Goal: Task Accomplishment & Management: Complete application form

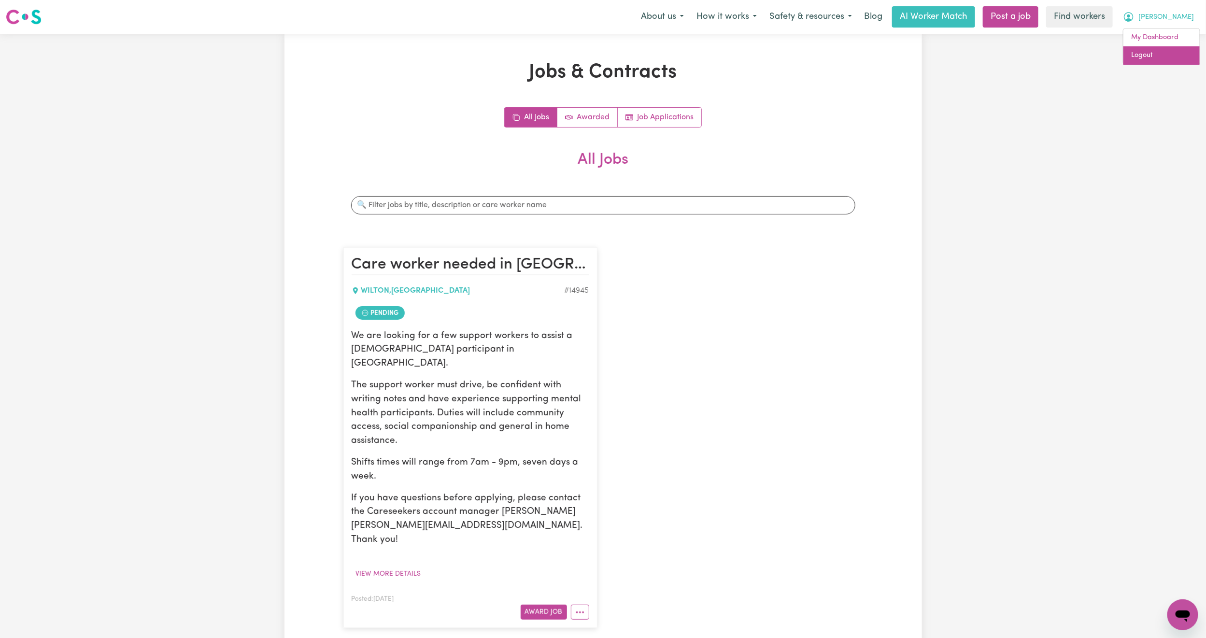
click at [1152, 54] on link "Logout" at bounding box center [1161, 55] width 76 height 18
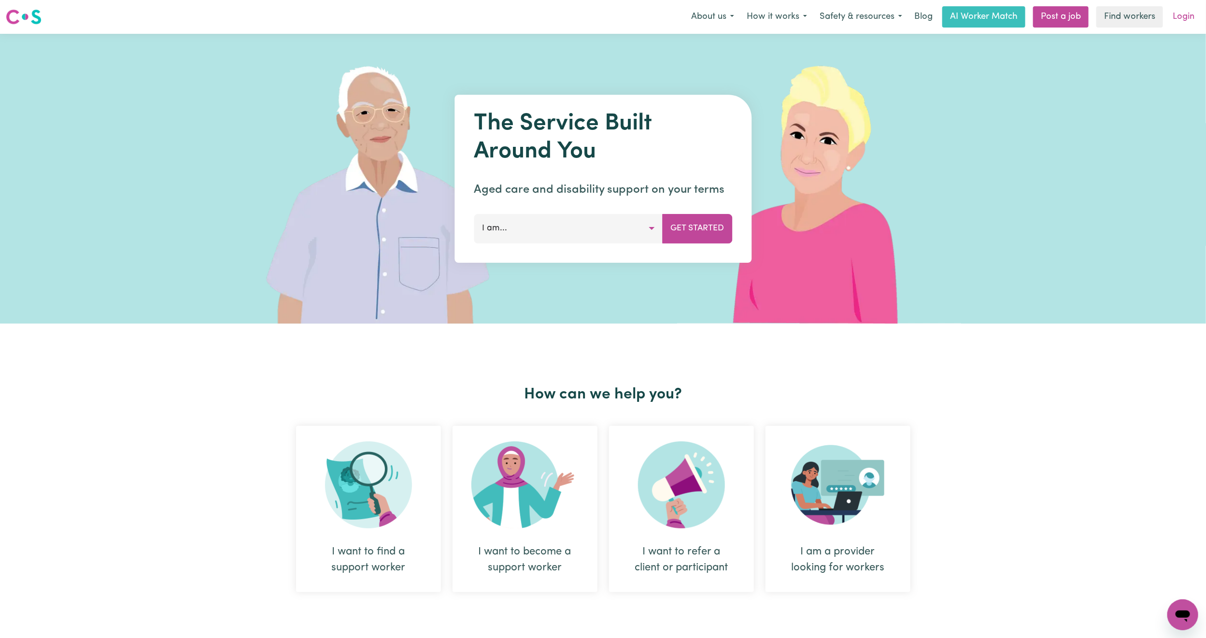
click at [1188, 15] on link "Login" at bounding box center [1183, 16] width 33 height 21
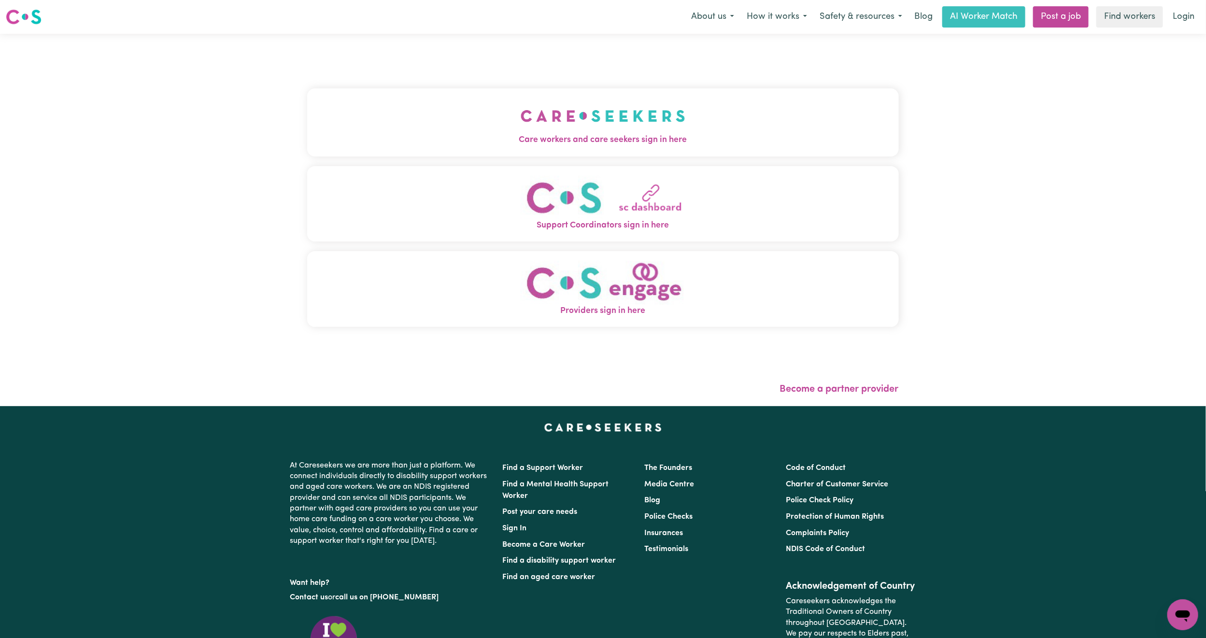
click at [458, 96] on button "Care workers and care seekers sign in here" at bounding box center [603, 122] width 592 height 68
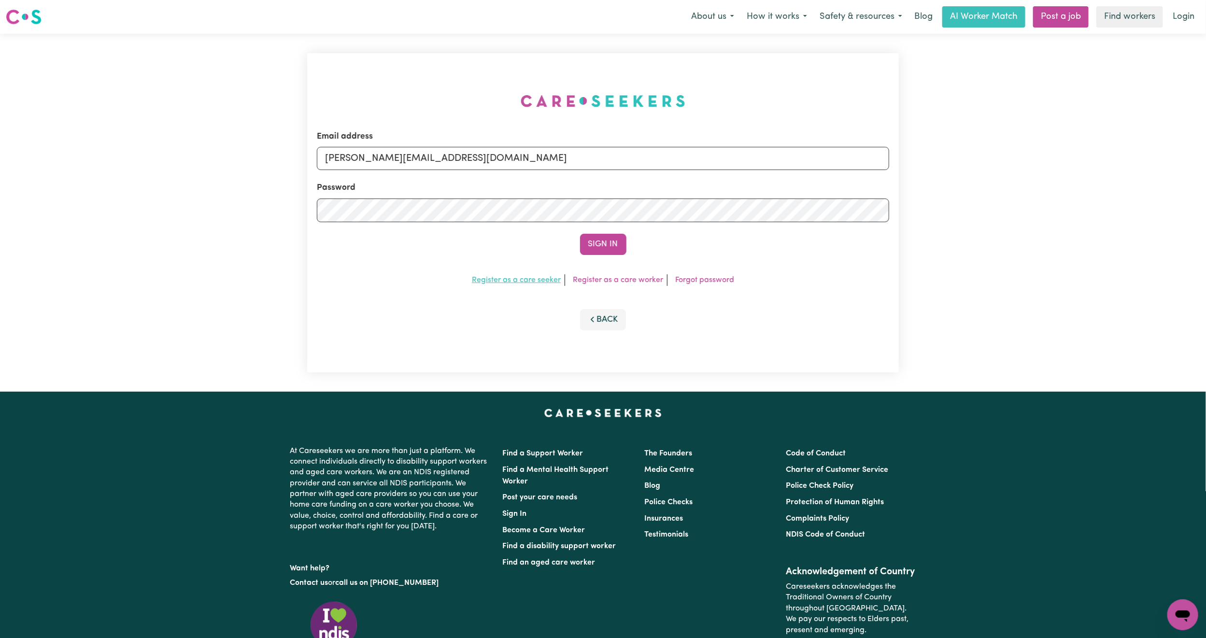
click at [508, 282] on link "Register as a care seeker" at bounding box center [516, 280] width 89 height 8
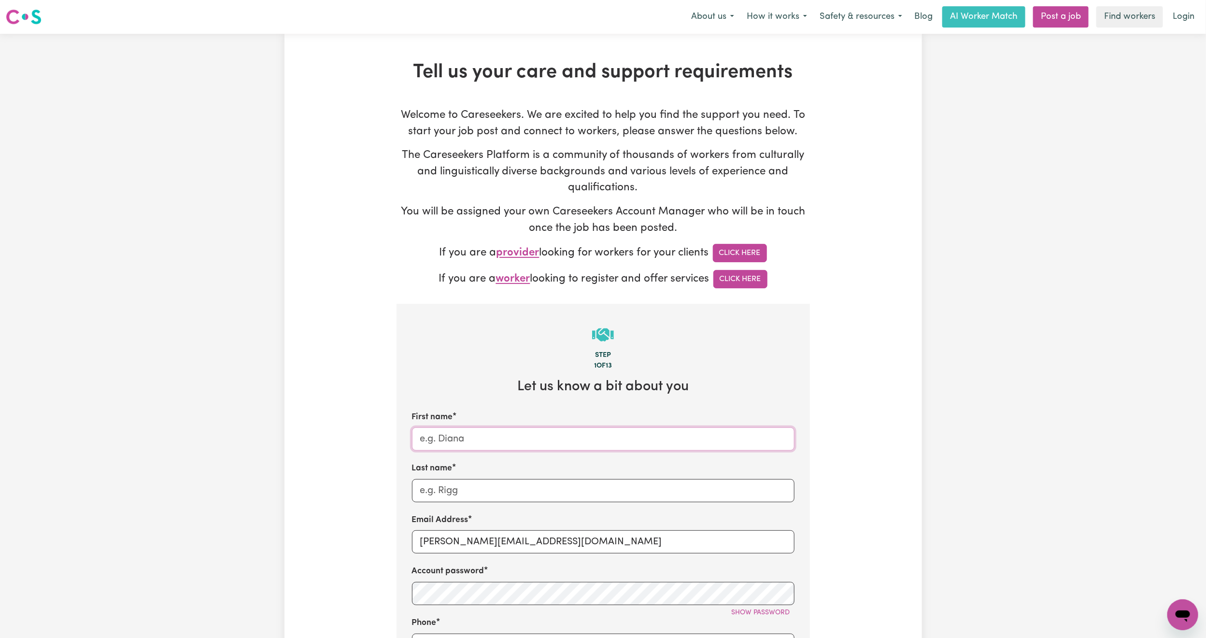
click at [533, 441] on input "First name" at bounding box center [603, 438] width 382 height 23
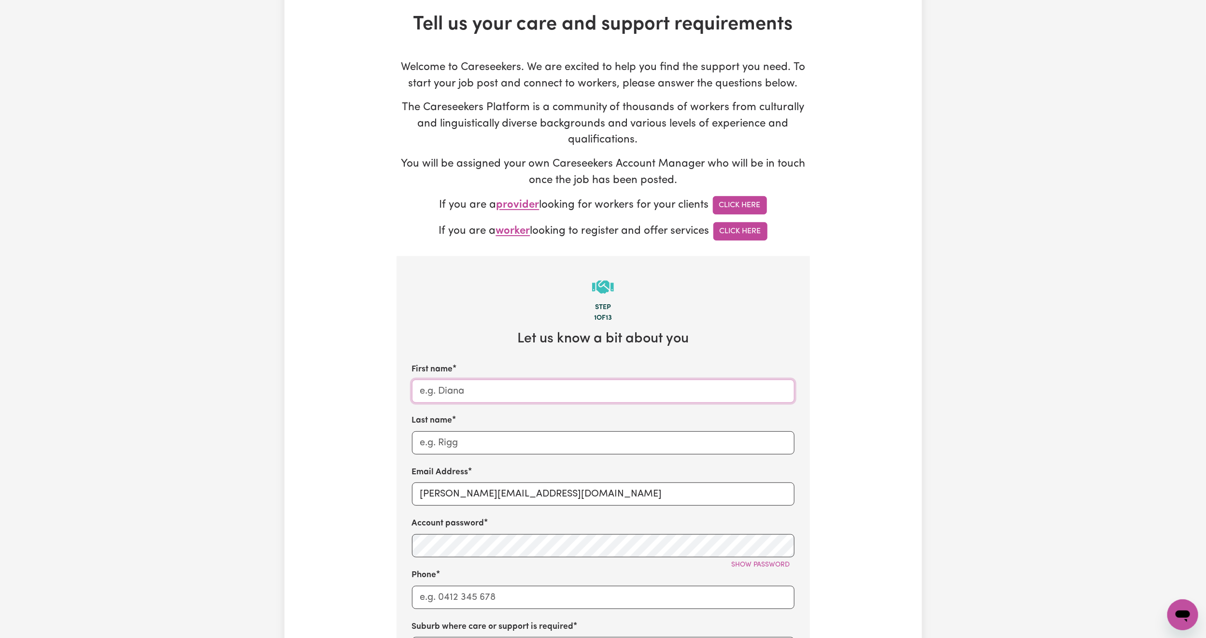
scroll to position [72, 0]
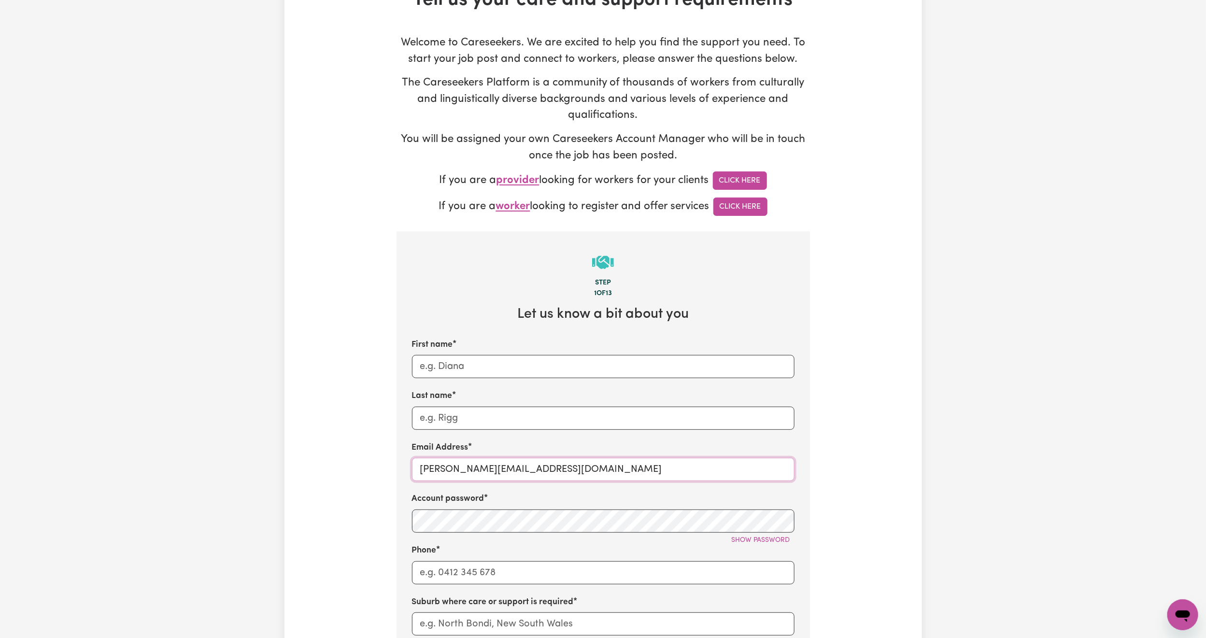
click at [476, 461] on input "[PERSON_NAME][EMAIL_ADDRESS][DOMAIN_NAME]" at bounding box center [603, 469] width 382 height 23
click at [476, 463] on input "[PERSON_NAME][EMAIL_ADDRESS][DOMAIN_NAME]" at bounding box center [603, 469] width 382 height 23
paste input "[EMAIL_ADDRESS][DOMAIN_NAME]"
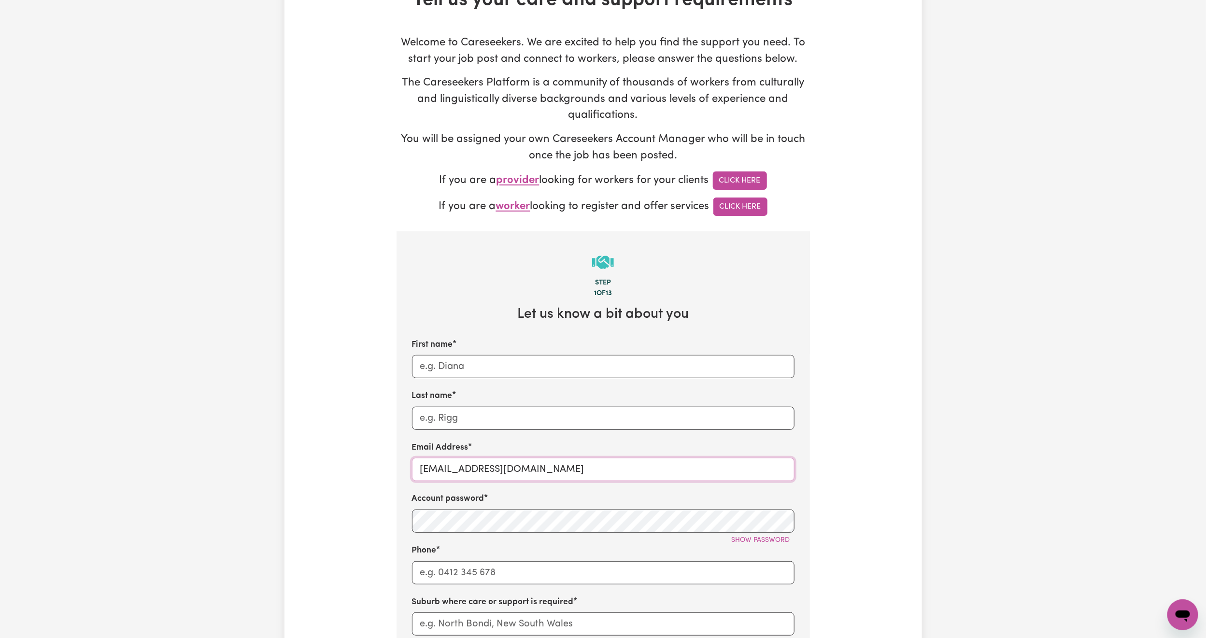
type input "[EMAIL_ADDRESS][DOMAIN_NAME]"
click at [745, 548] on button "Show password" at bounding box center [760, 540] width 67 height 15
click at [463, 571] on input "Phone" at bounding box center [603, 572] width 382 height 23
paste input "0490170908"
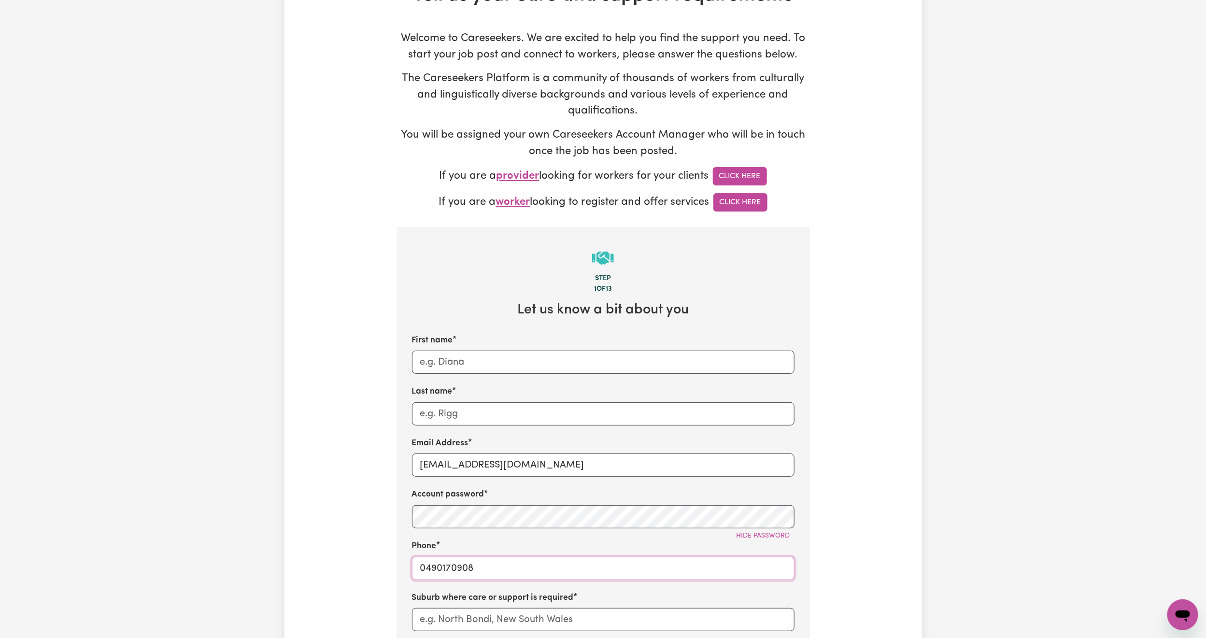
scroll to position [145, 0]
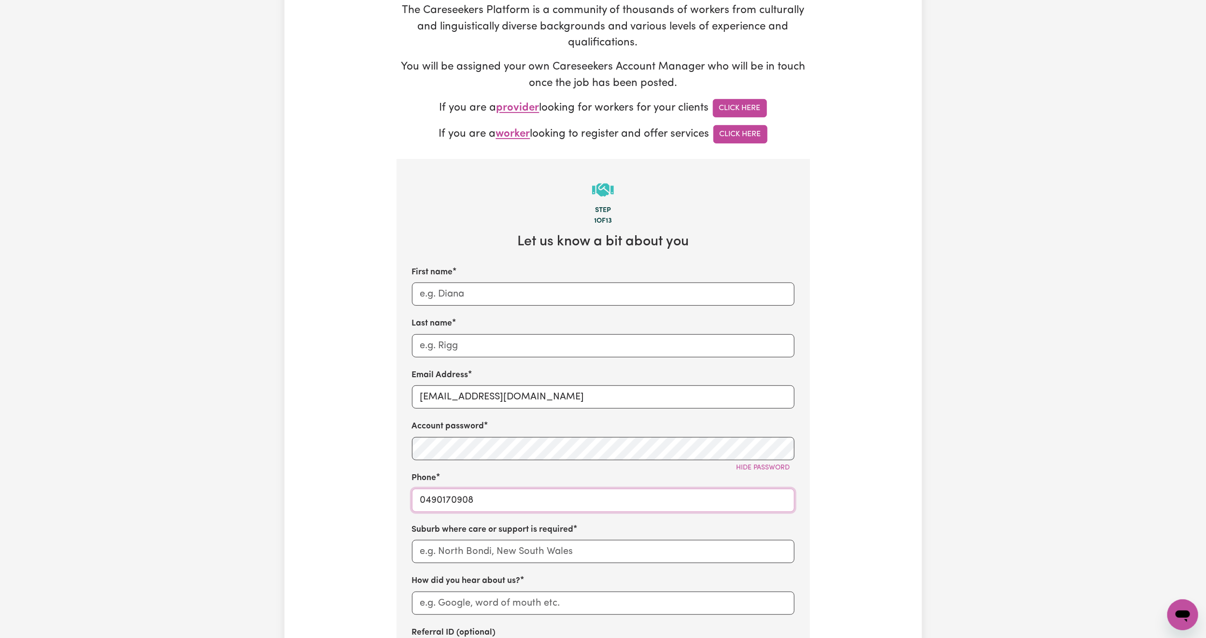
type input "0490170908"
click at [454, 559] on input "text" at bounding box center [603, 551] width 382 height 23
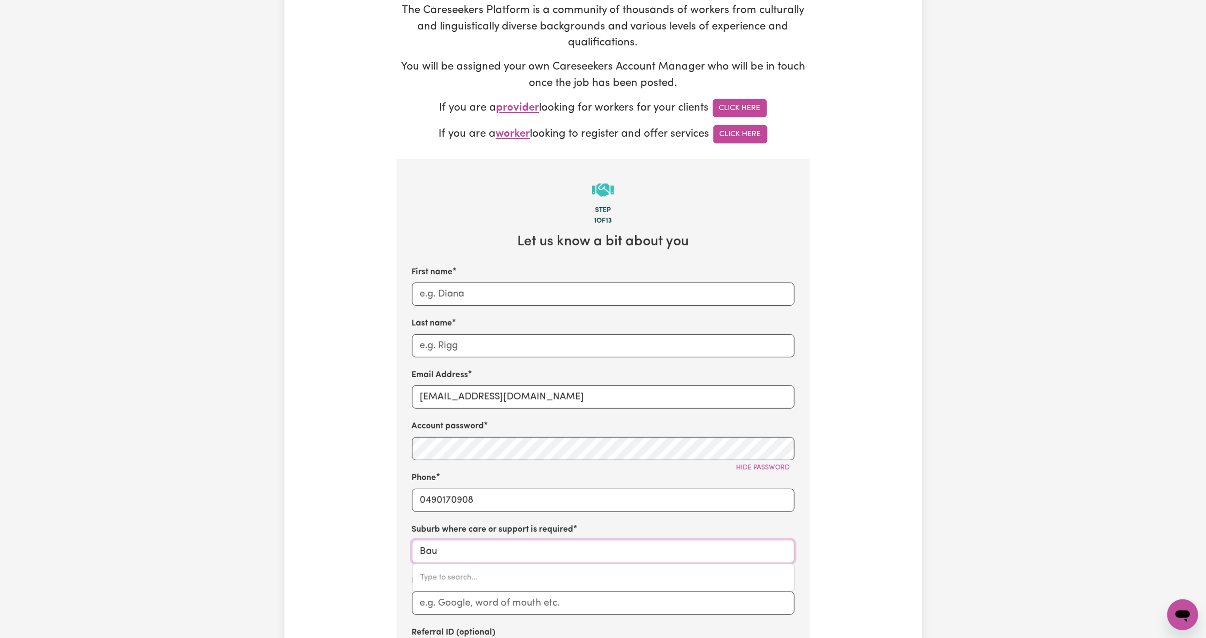
type input "Baul"
type input "[GEOGRAPHIC_DATA], [GEOGRAPHIC_DATA], 2153"
type input "[STREET_ADDRESS]"
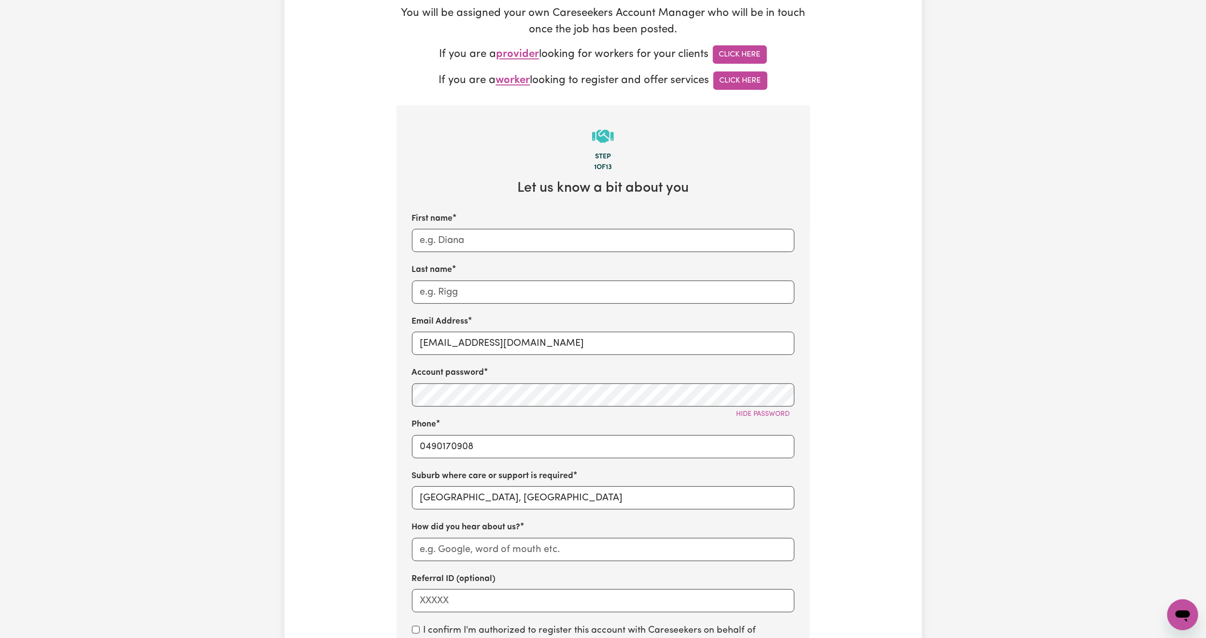
scroll to position [290, 0]
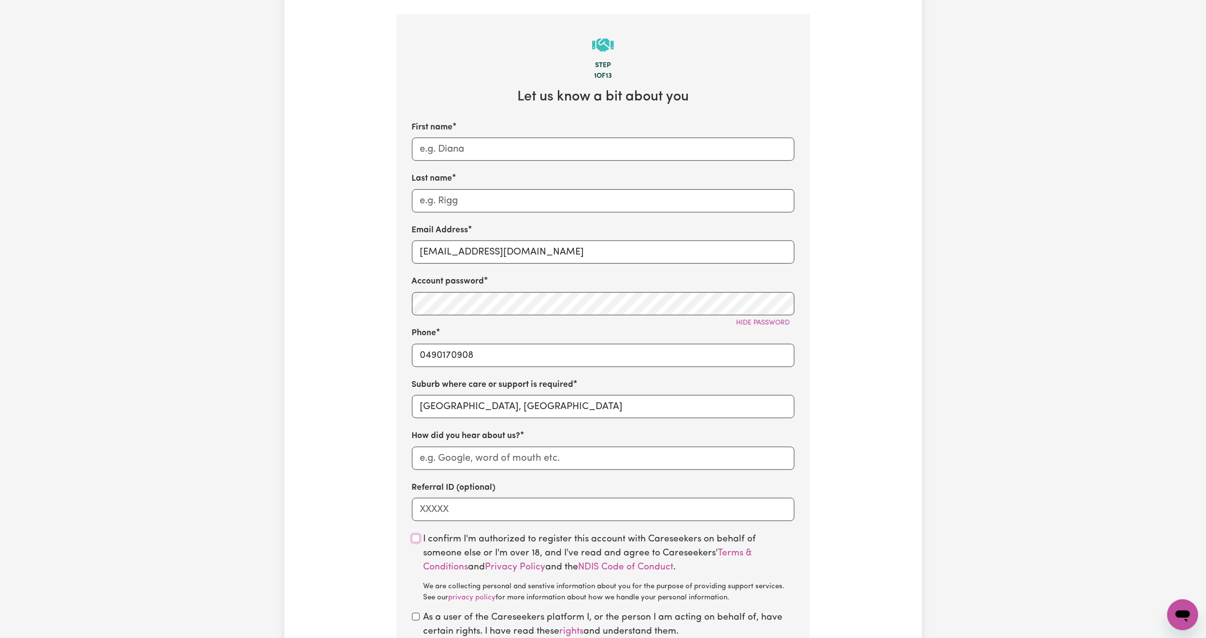
click at [414, 542] on input "checkbox" at bounding box center [416, 539] width 8 height 8
checkbox input "true"
click at [415, 621] on input "checkbox" at bounding box center [416, 617] width 8 height 8
checkbox input "true"
click at [436, 455] on input "How did you hear about us?" at bounding box center [603, 458] width 382 height 23
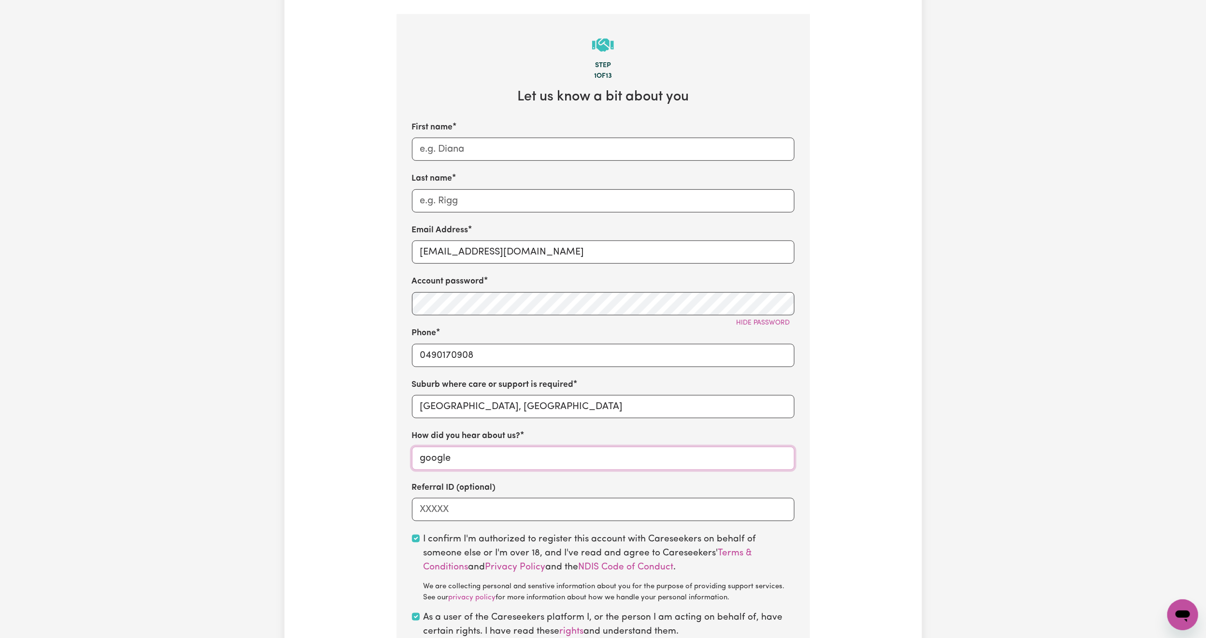
type input "google"
click at [440, 206] on input "Last name" at bounding box center [603, 200] width 382 height 23
paste input "[PERSON_NAME]"
type input "[PERSON_NAME]"
click at [448, 152] on input "First name" at bounding box center [603, 149] width 382 height 23
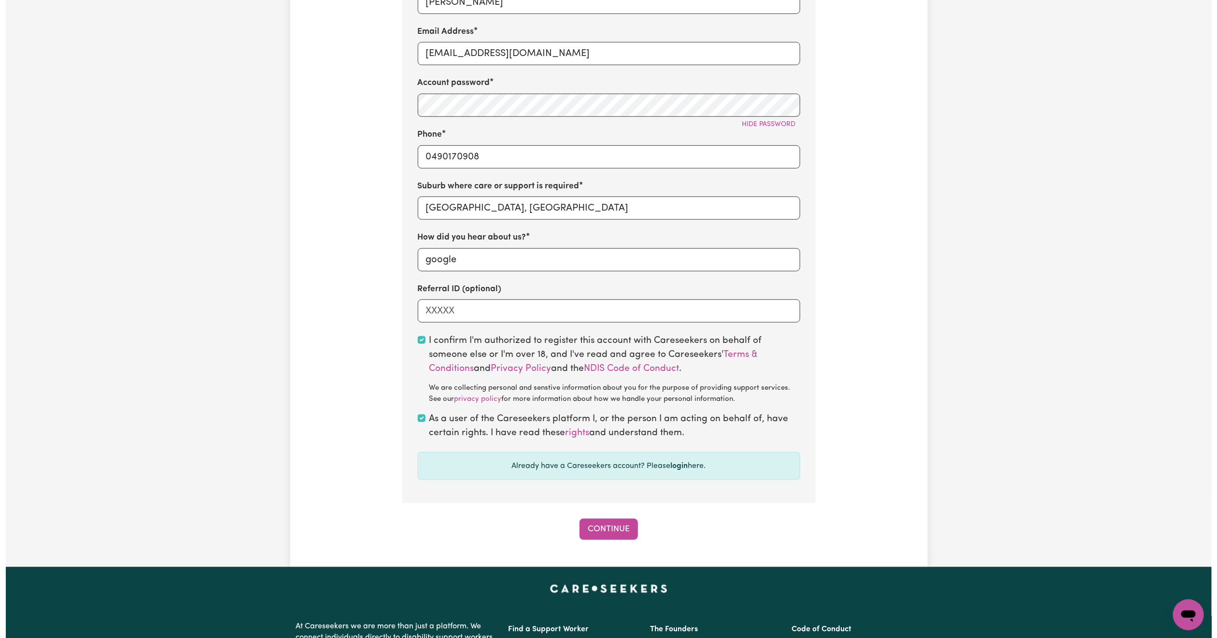
scroll to position [507, 0]
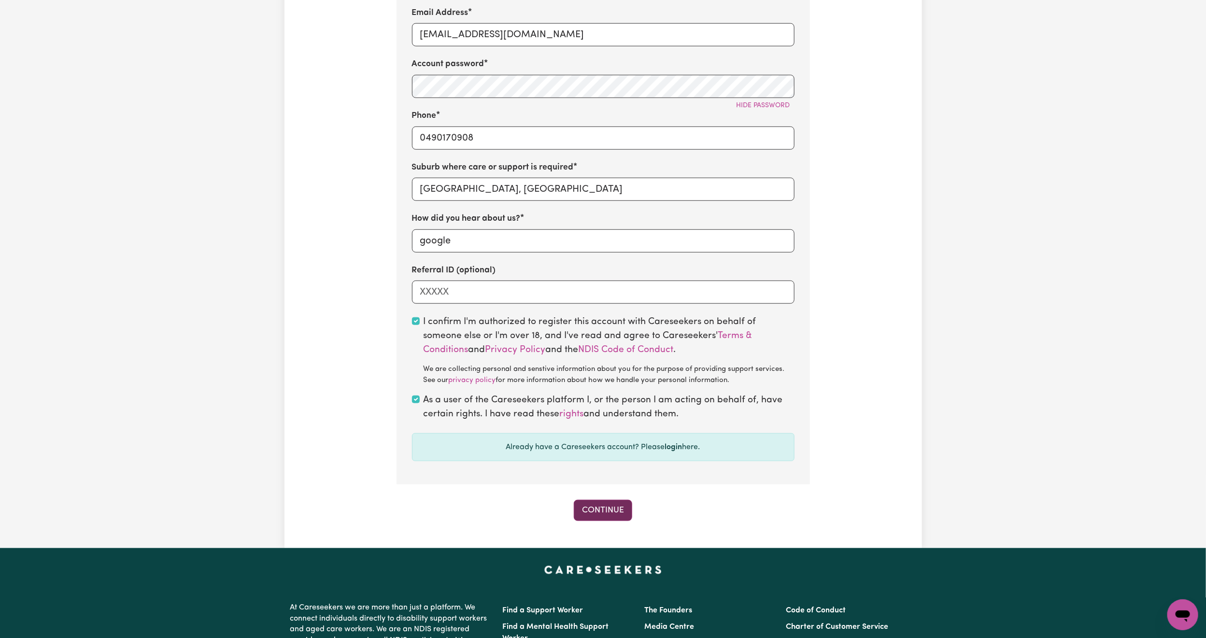
type input "[PERSON_NAME]"
click at [610, 521] on button "Continue" at bounding box center [603, 510] width 58 height 21
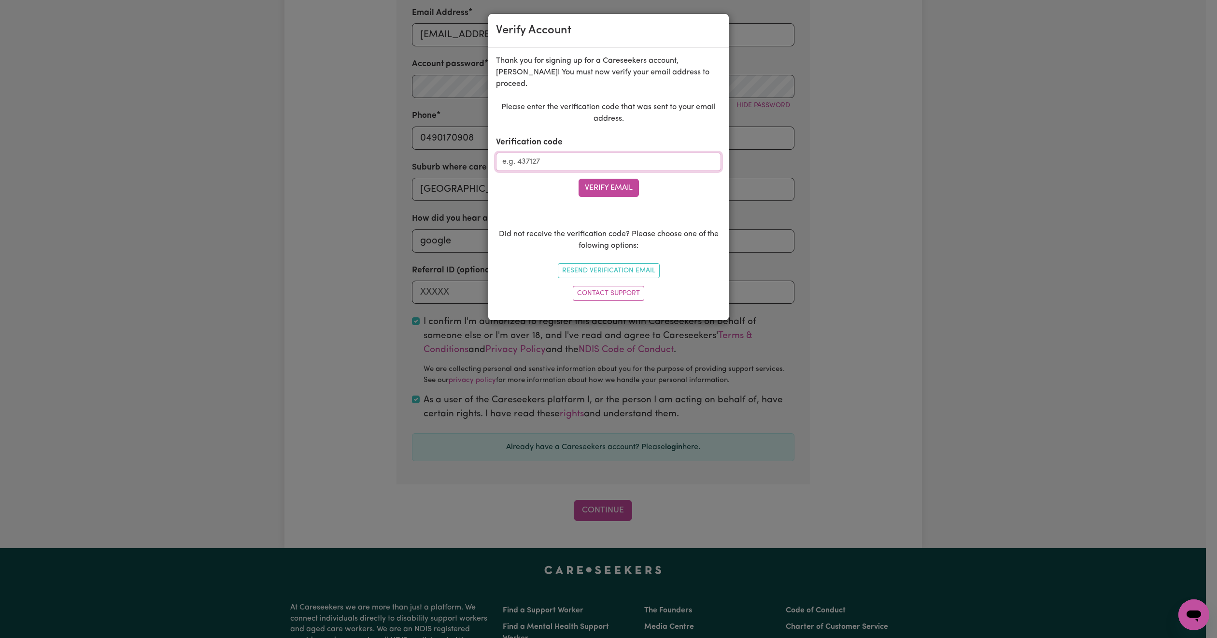
click at [521, 154] on input "Verification code" at bounding box center [608, 162] width 225 height 18
paste input "110031"
type input "110031"
click at [619, 179] on button "Verify Email" at bounding box center [609, 188] width 60 height 18
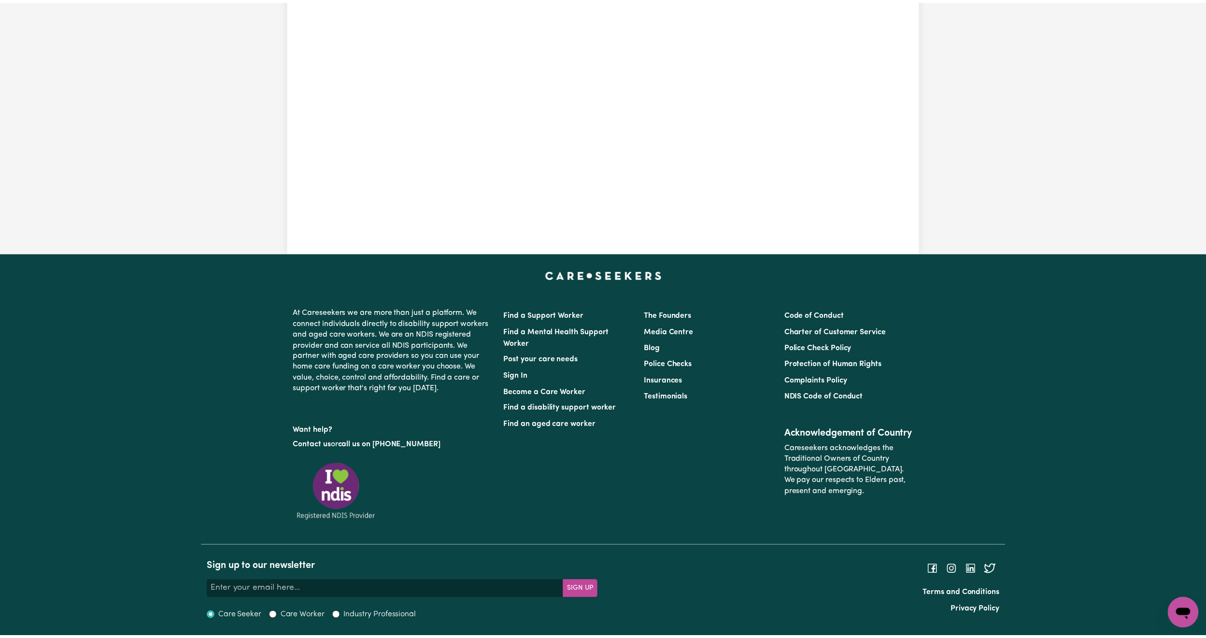
scroll to position [306, 0]
